Goal: Find specific page/section: Find specific page/section

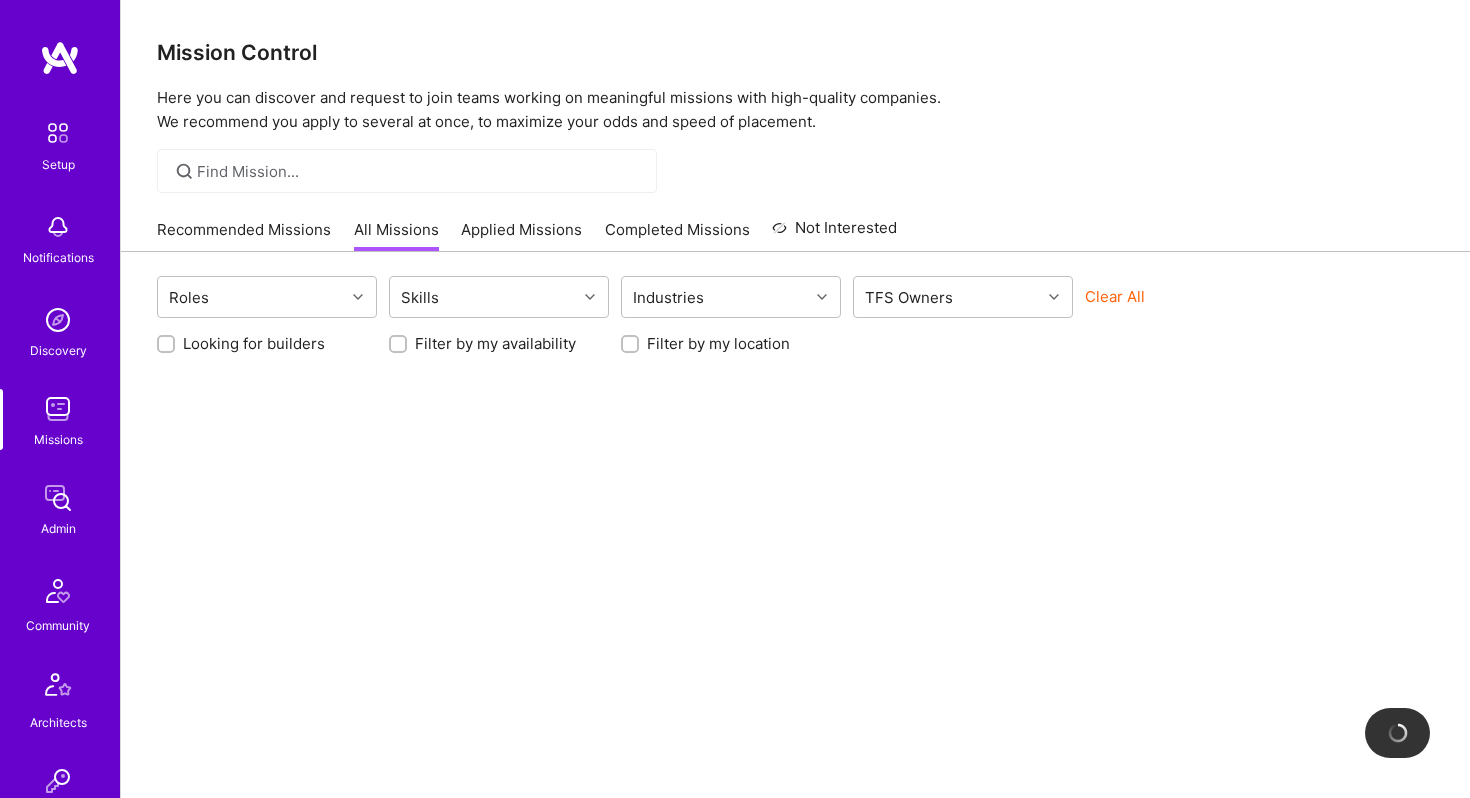
click at [306, 156] on div at bounding box center [407, 171] width 500 height 44
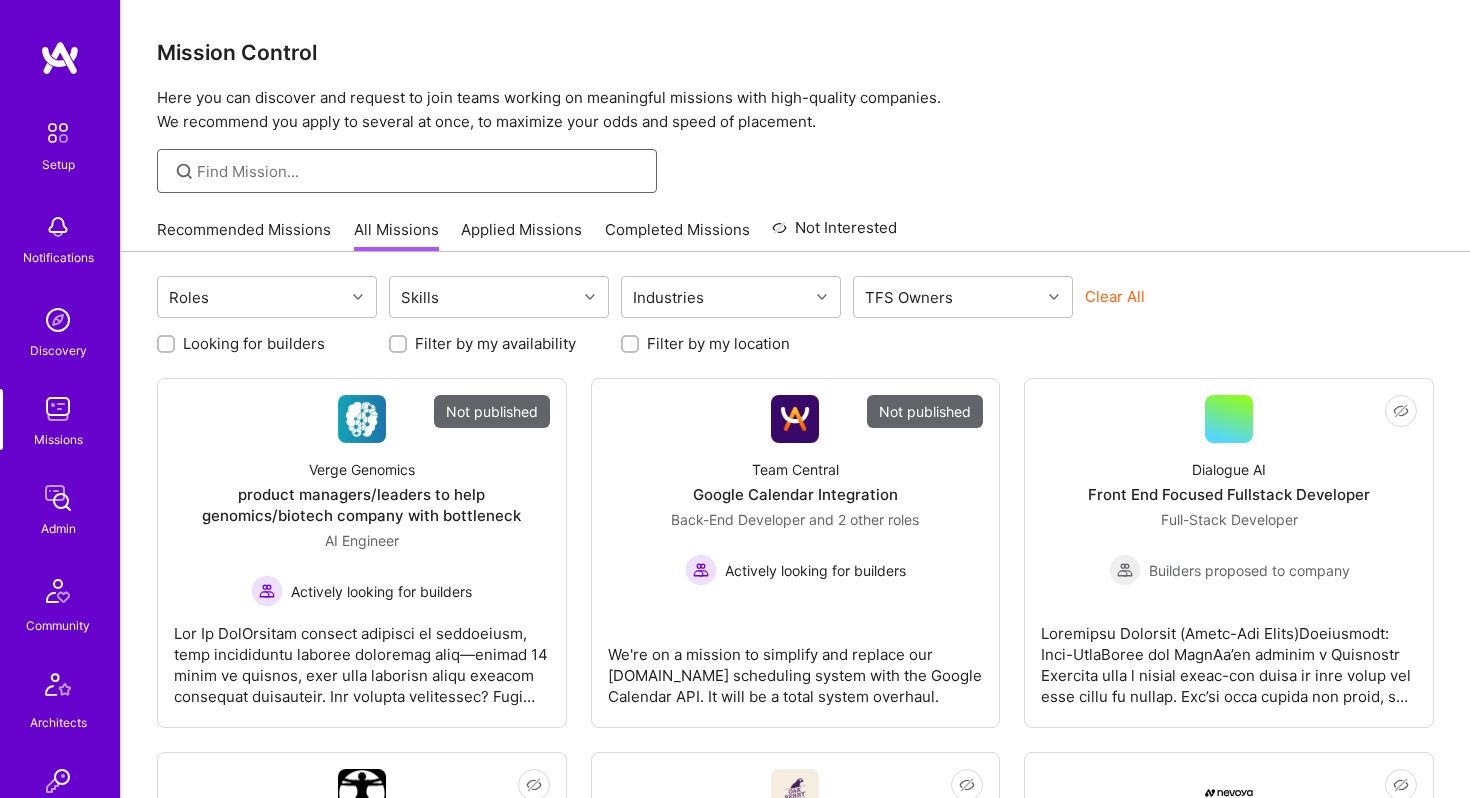
click at [265, 163] on input at bounding box center [419, 171] width 445 height 21
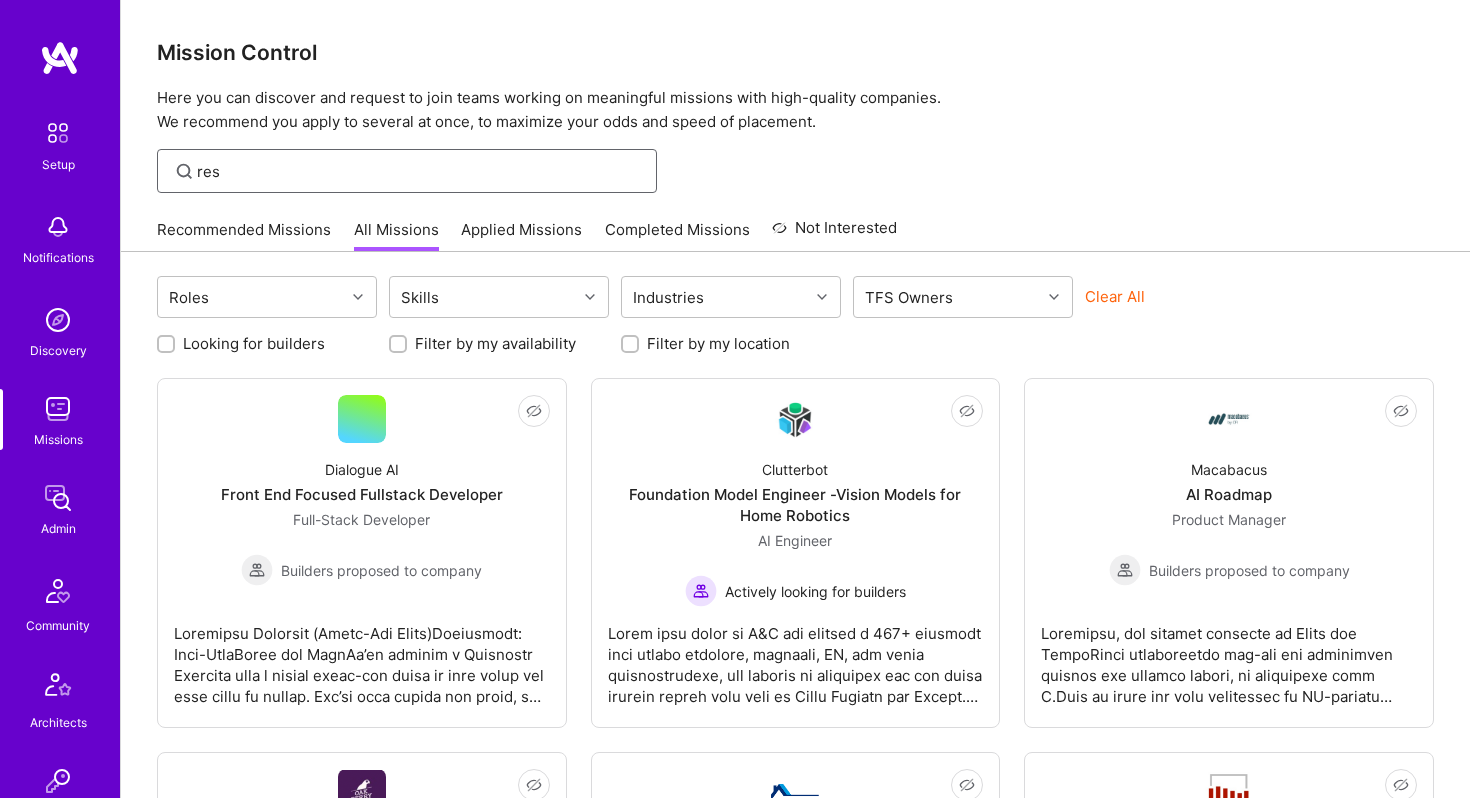
type input "res"
click at [54, 503] on img at bounding box center [58, 498] width 40 height 40
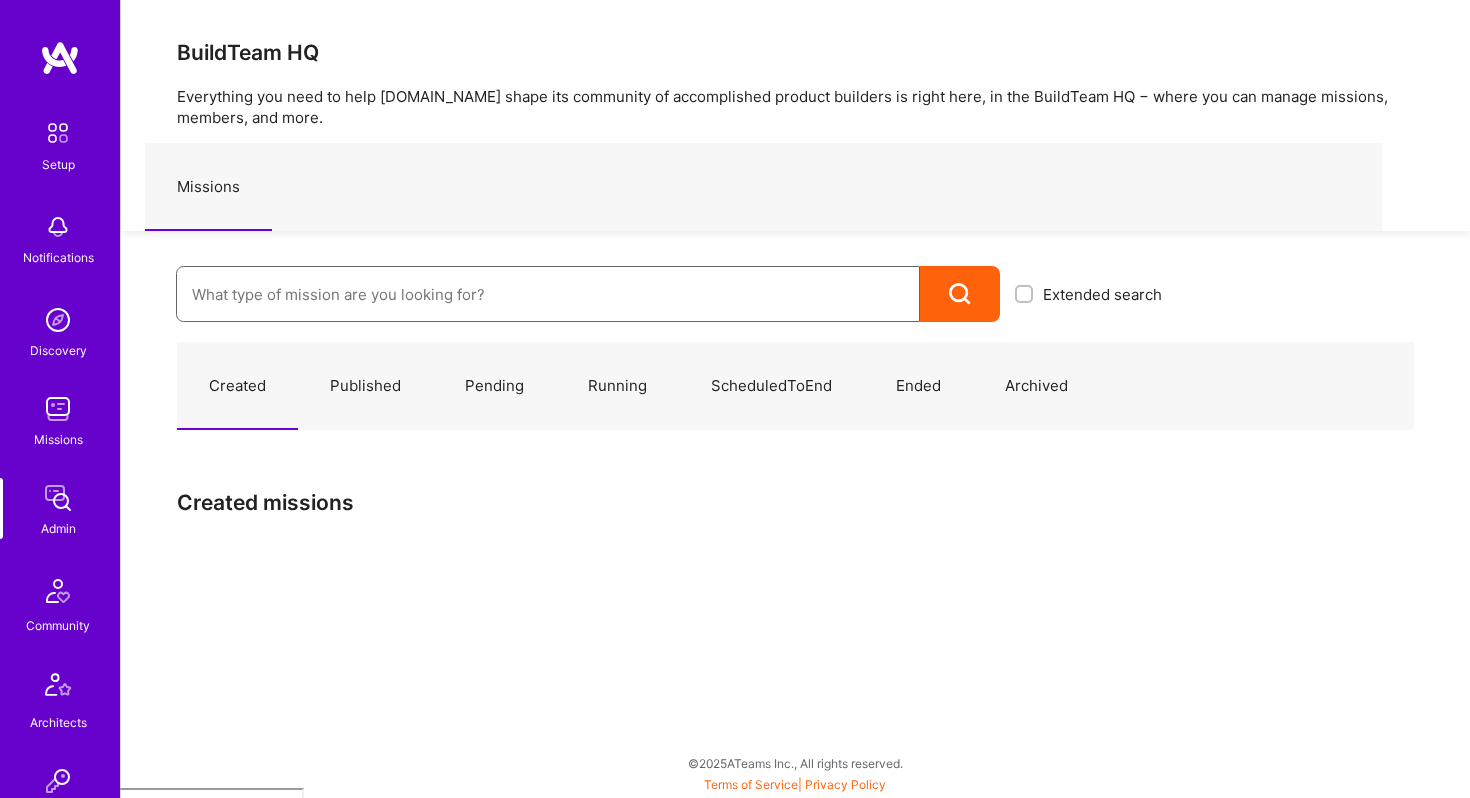
click at [301, 292] on input at bounding box center [548, 294] width 712 height 51
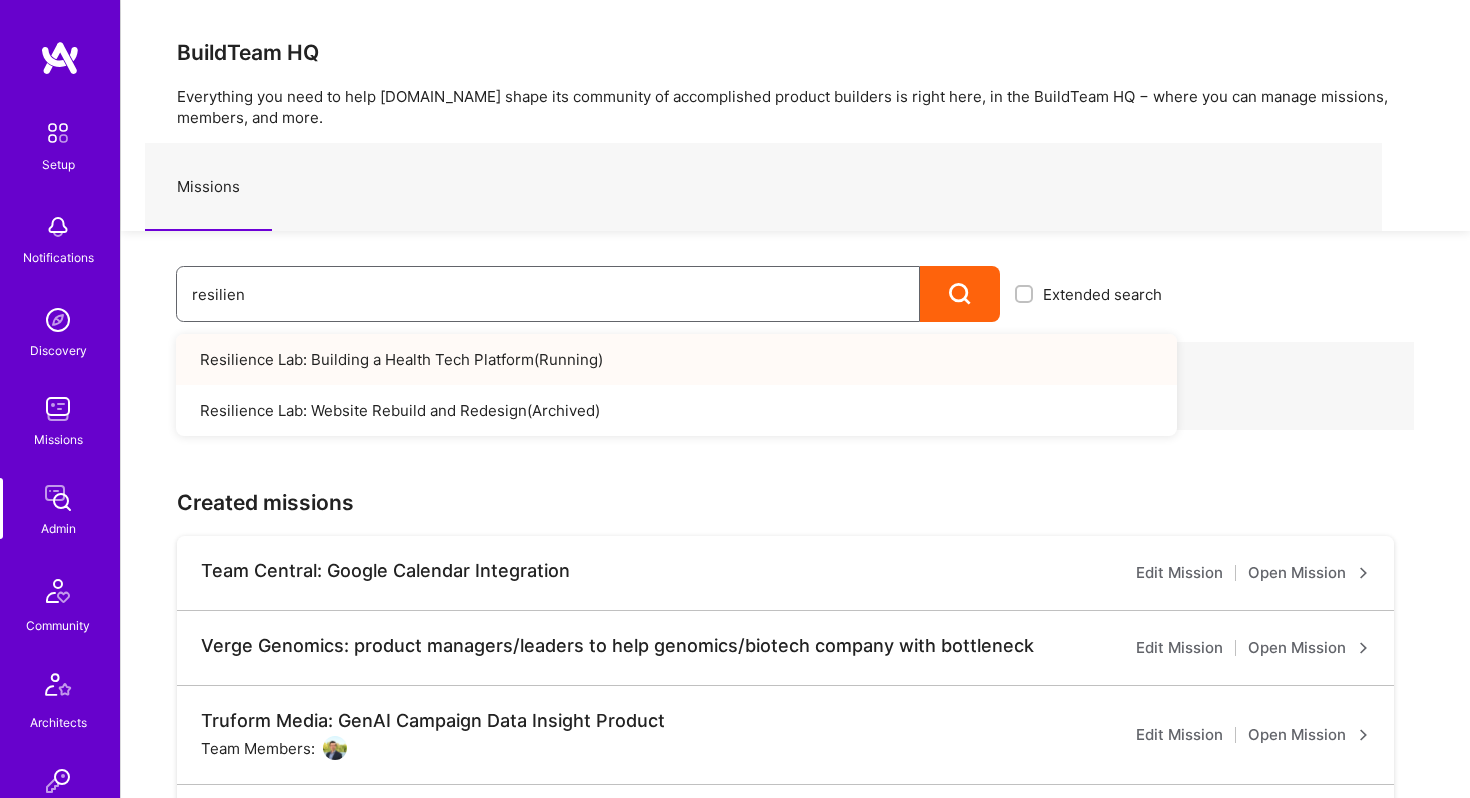
type input "resilien"
click at [663, 367] on link "Resilience Lab: Building a Health Tech Platform ( Running )" at bounding box center [676, 359] width 1001 height 51
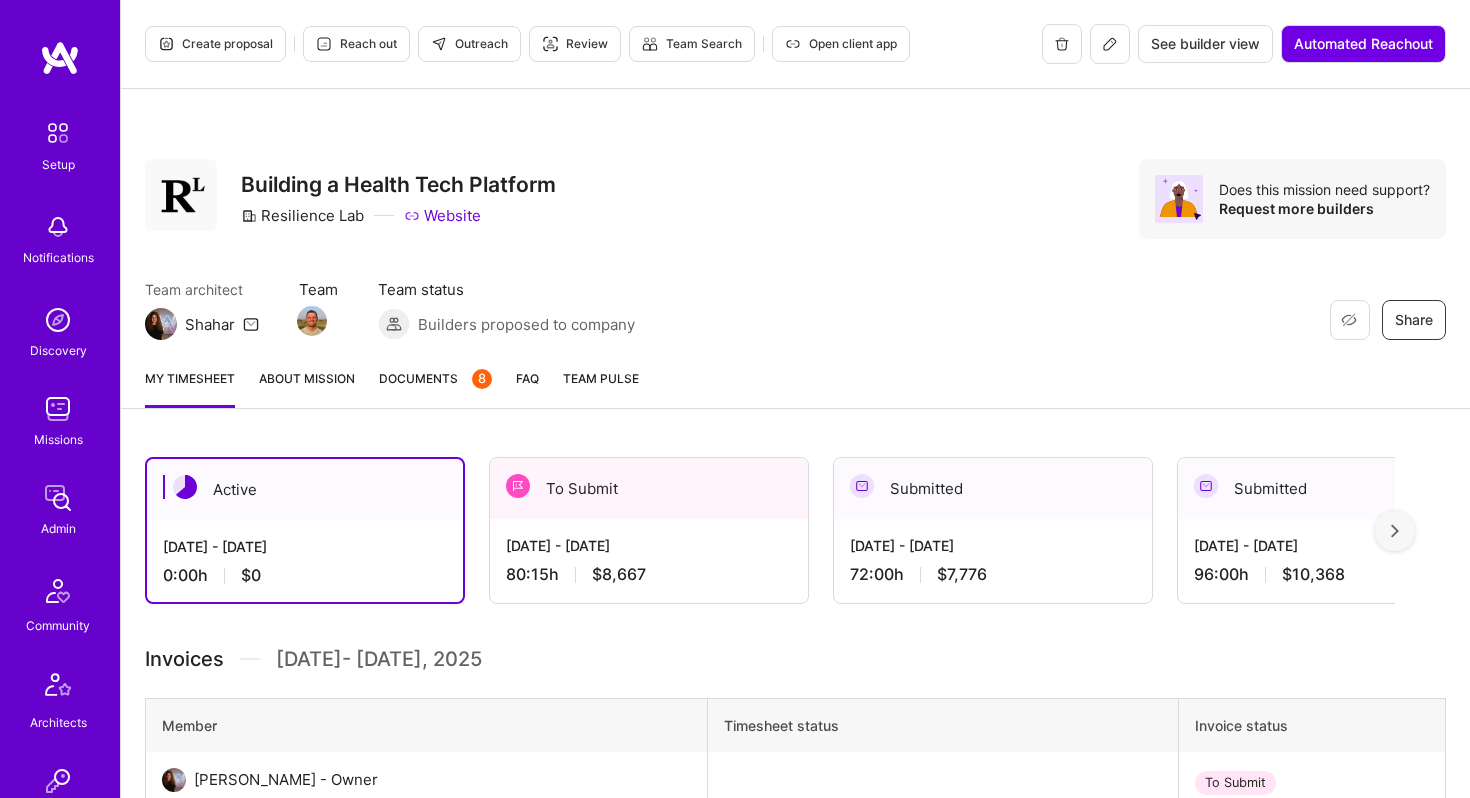
click at [51, 493] on img at bounding box center [58, 498] width 40 height 40
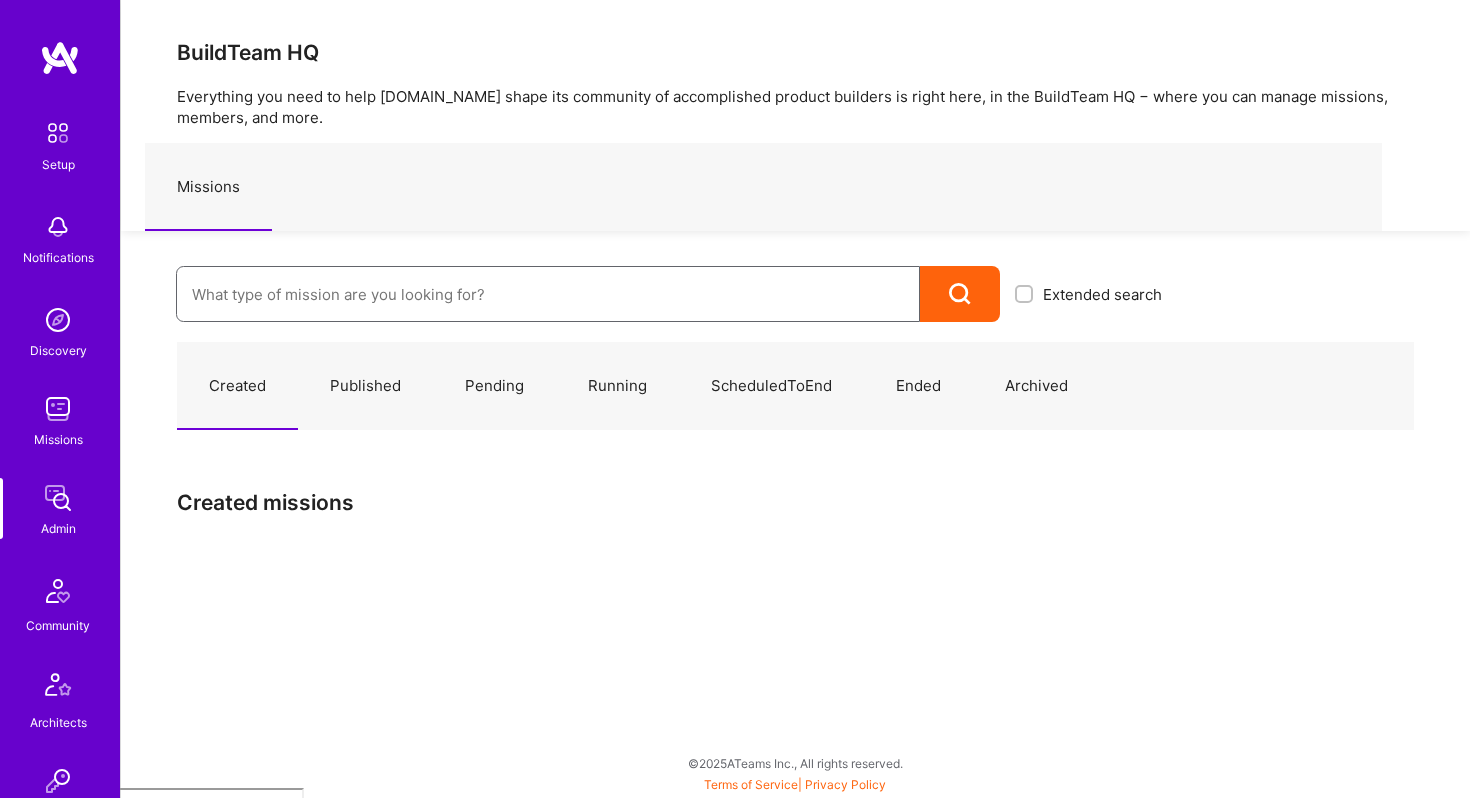
click at [330, 284] on input at bounding box center [548, 294] width 712 height 51
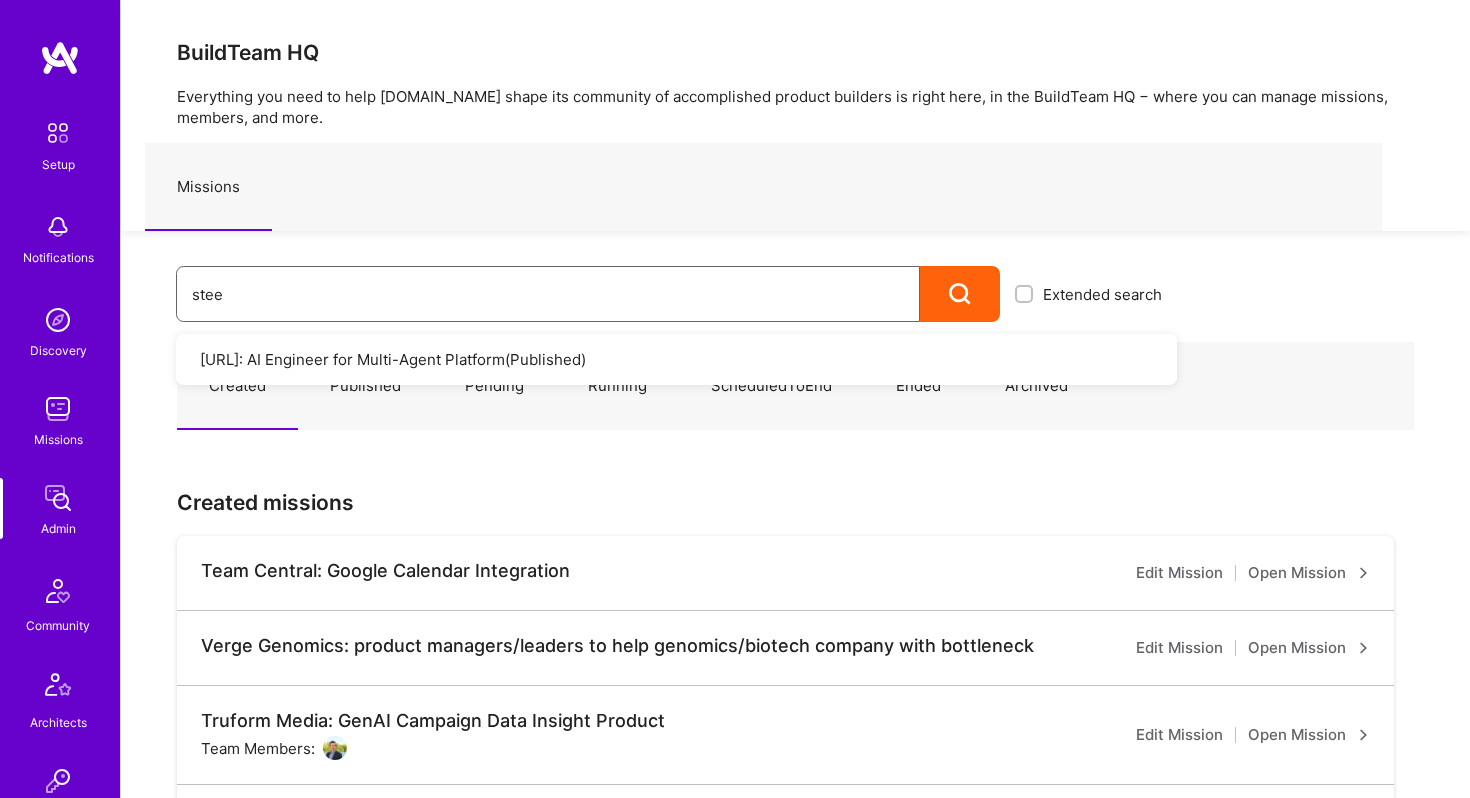
type input "stee"
click at [341, 358] on link "[URL]: AI Engineer for Multi-Agent Platform ( Published )" at bounding box center [676, 359] width 1001 height 51
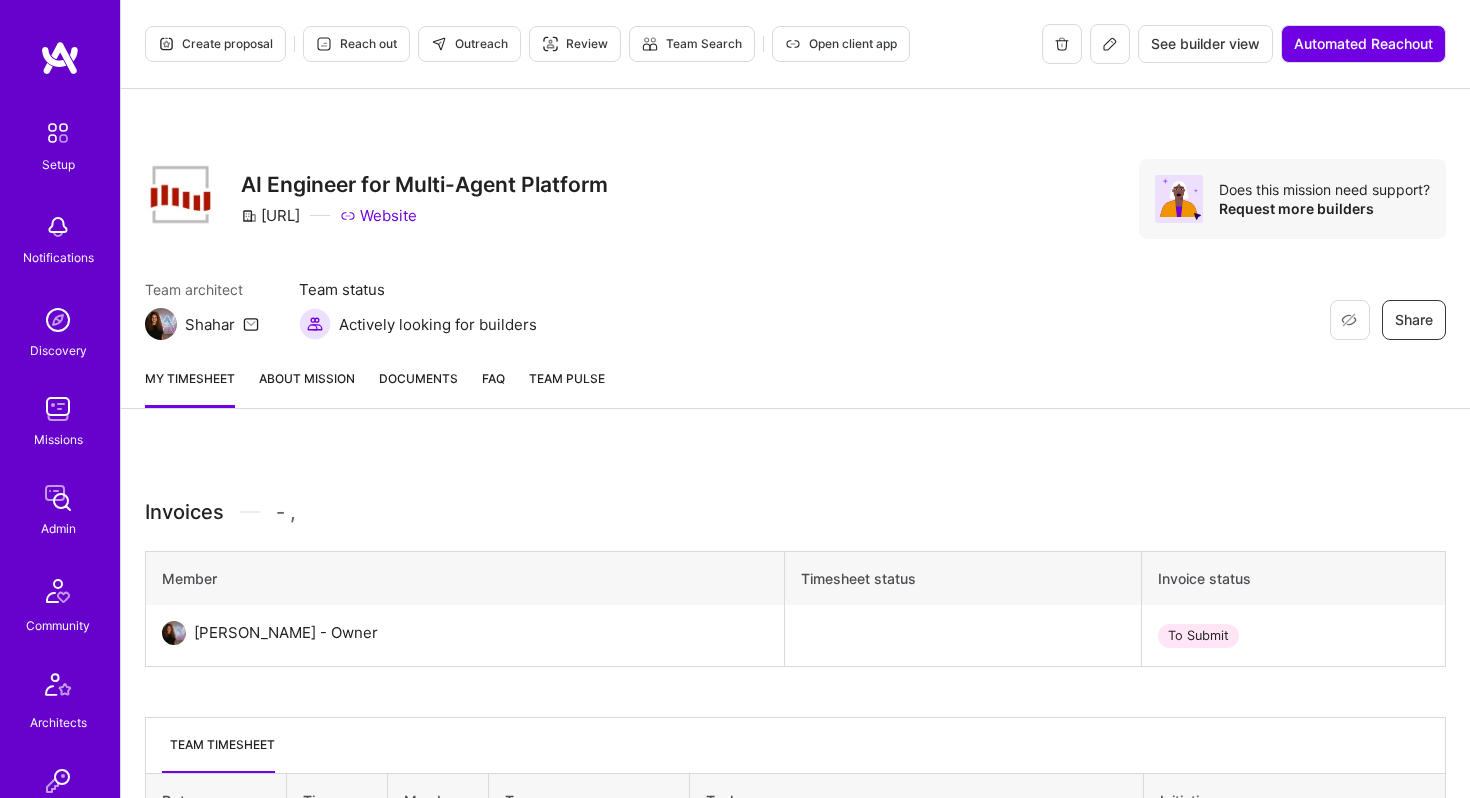
click at [1105, 52] on button at bounding box center [1110, 44] width 40 height 40
